Goal: Task Accomplishment & Management: Use online tool/utility

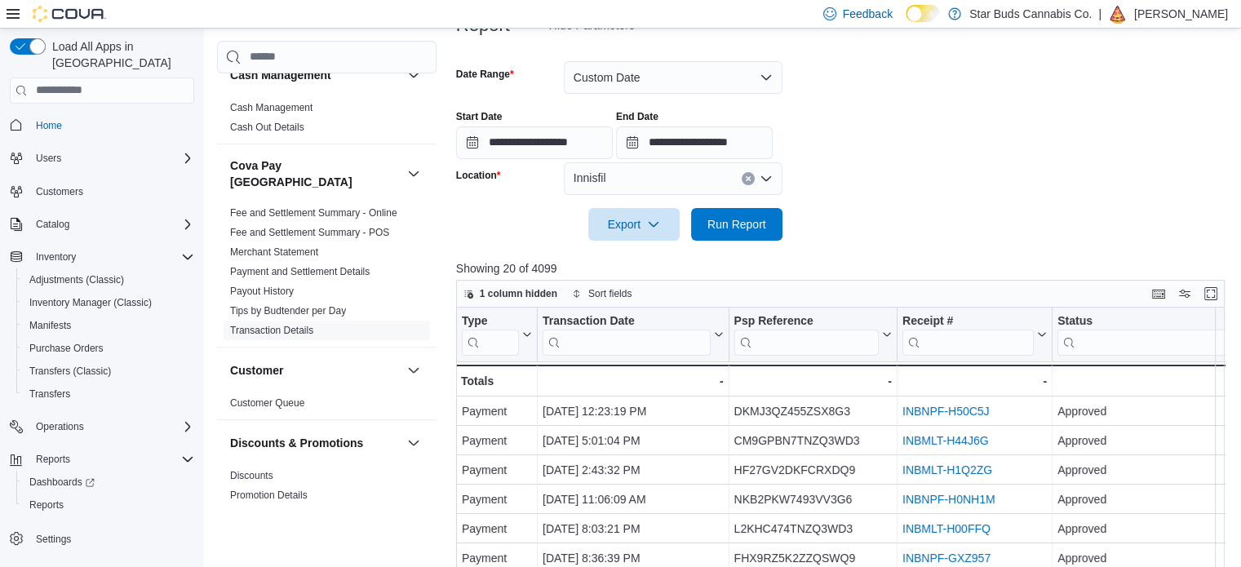
scroll to position [222, 0]
click at [53, 499] on span "Reports" at bounding box center [46, 505] width 34 height 13
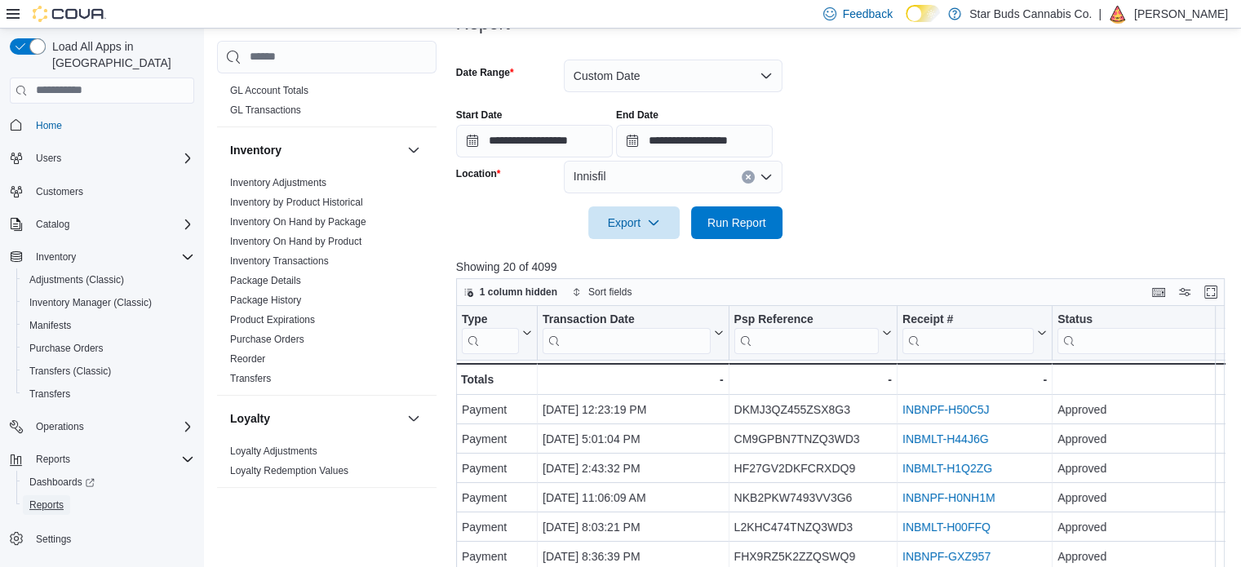
scroll to position [517, 0]
click at [255, 354] on link "Reorder" at bounding box center [247, 359] width 35 height 11
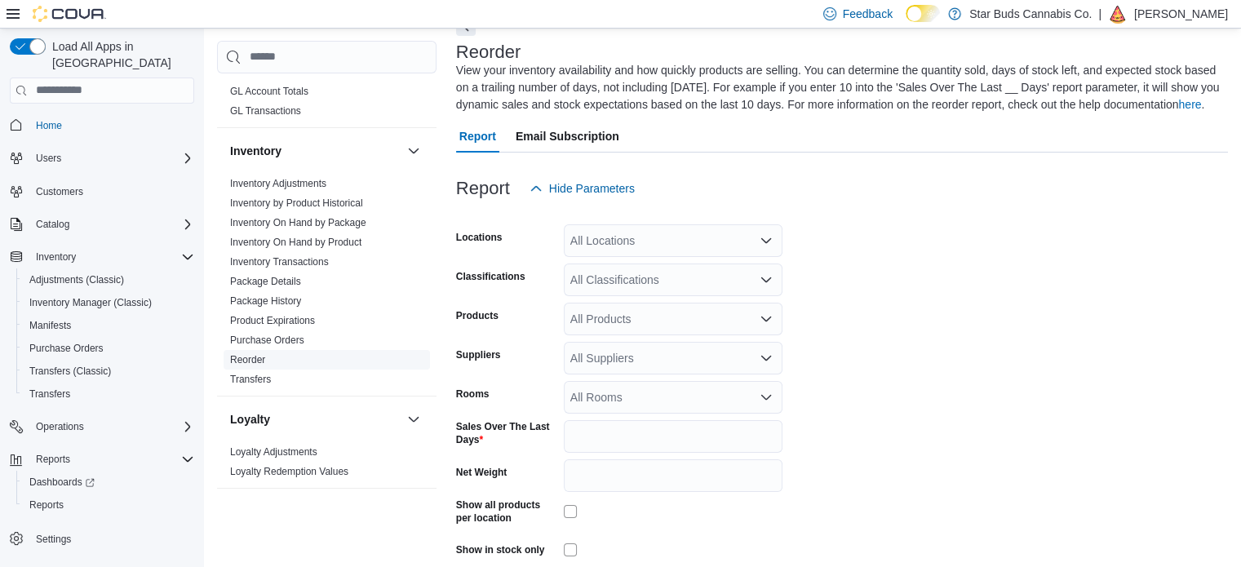
scroll to position [72, 0]
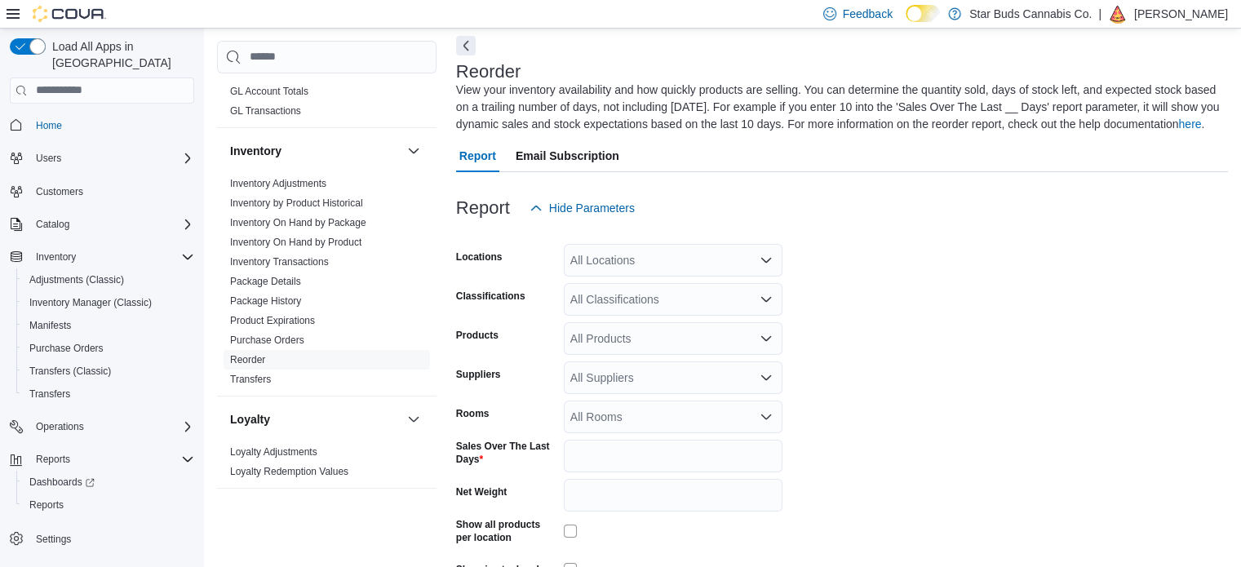
click at [668, 264] on div "All Locations" at bounding box center [673, 260] width 219 height 33
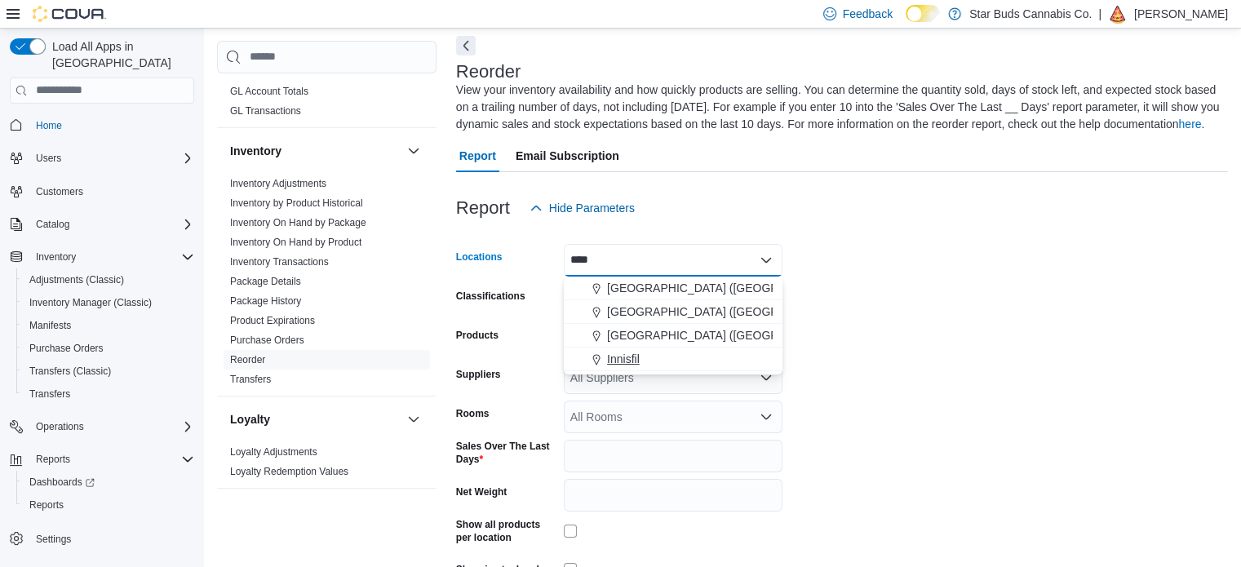
type input "****"
click at [659, 353] on div "Innisfil" at bounding box center [673, 359] width 199 height 16
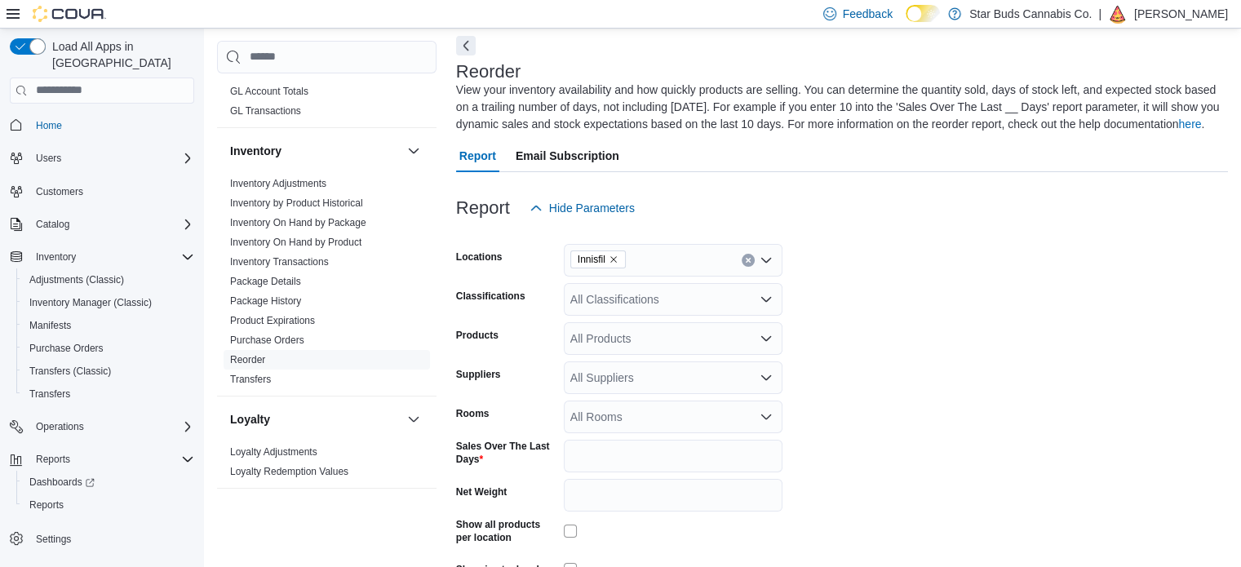
click at [1046, 221] on div "Report Hide Parameters" at bounding box center [842, 208] width 772 height 33
click at [649, 303] on div "All Classifications" at bounding box center [673, 299] width 219 height 33
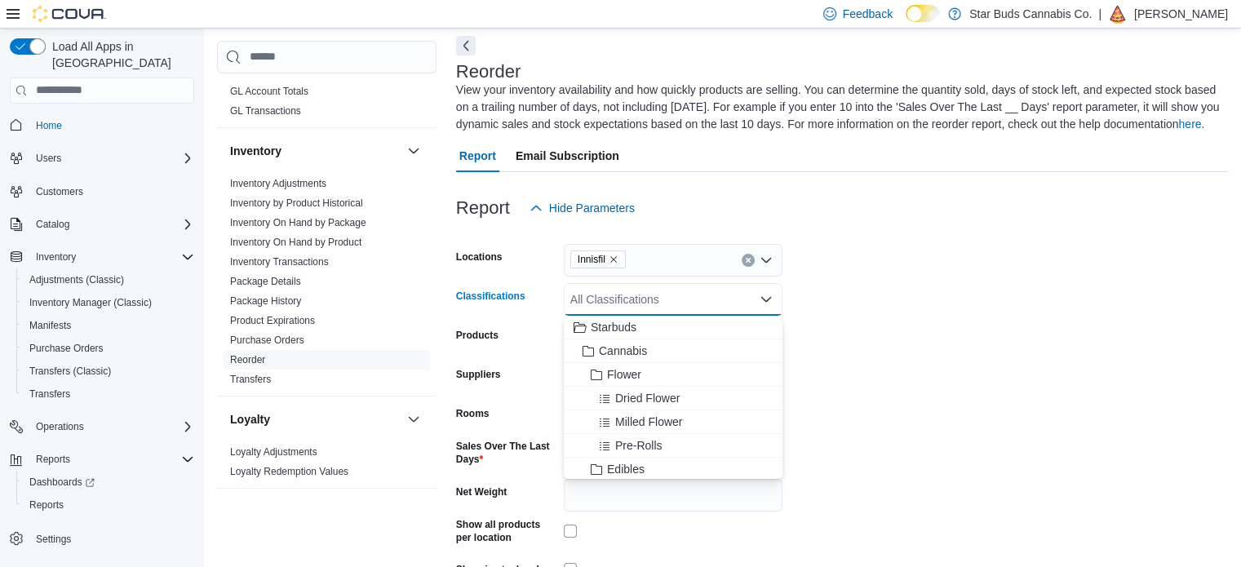
click at [968, 291] on form "Locations Innisfil Classifications All Classifications Combo box. Selected. Com…" at bounding box center [842, 425] width 772 height 403
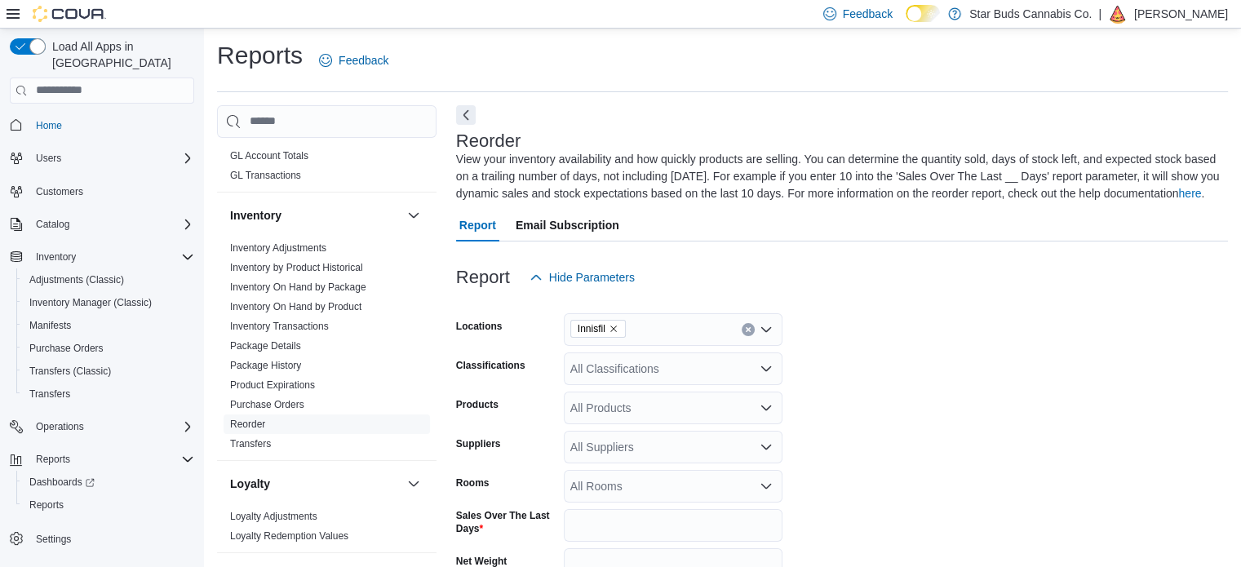
scroll to position [164, 0]
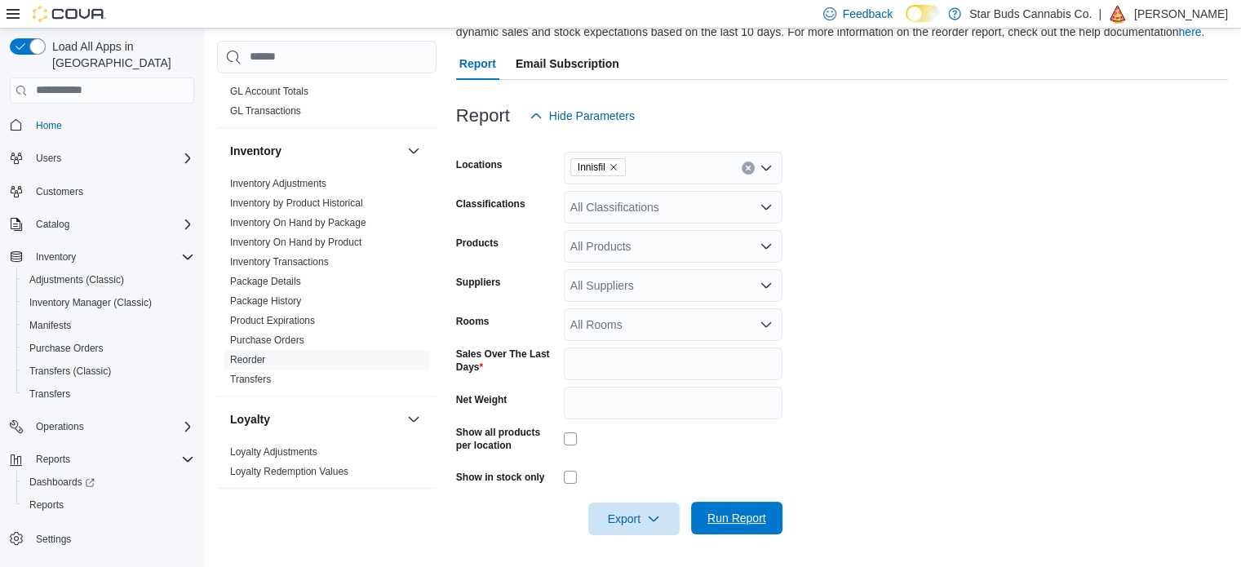
click at [749, 517] on span "Run Report" at bounding box center [737, 518] width 59 height 16
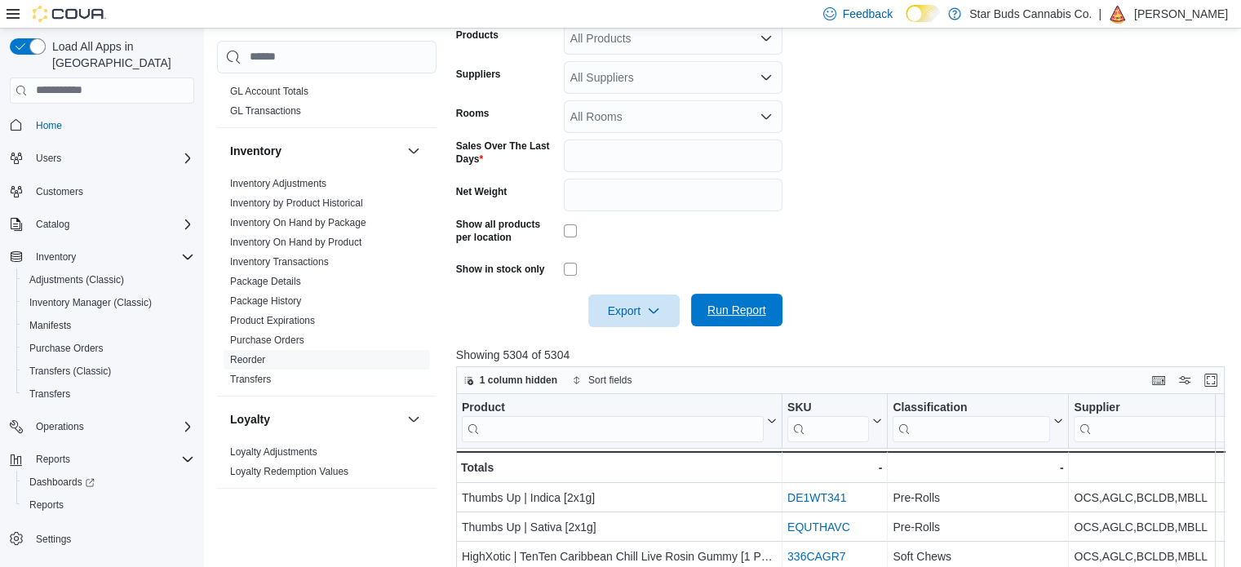
scroll to position [371, 0]
click at [631, 316] on span "Export" at bounding box center [634, 311] width 72 height 33
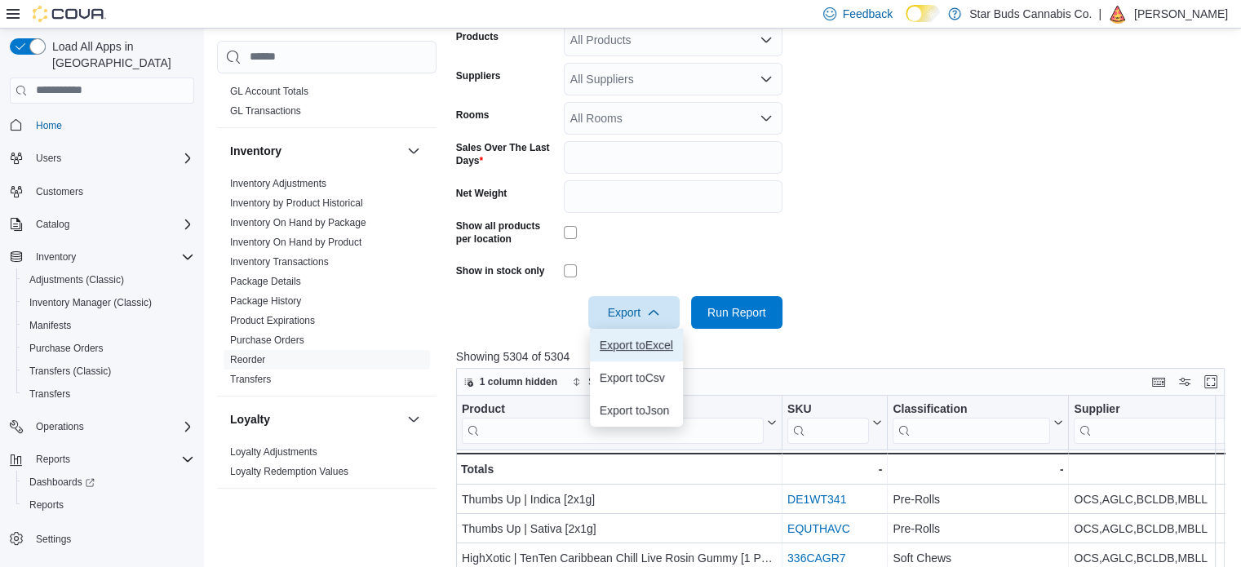
click at [659, 348] on span "Export to Excel" at bounding box center [636, 345] width 73 height 13
